Goal: Find specific page/section: Find specific page/section

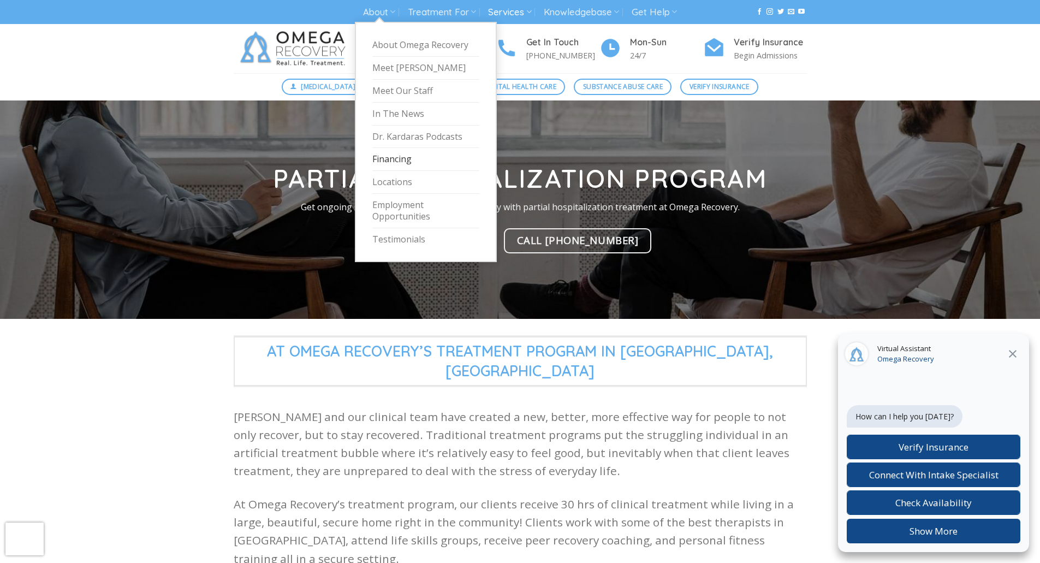
click at [390, 160] on link "Financing" at bounding box center [425, 159] width 107 height 23
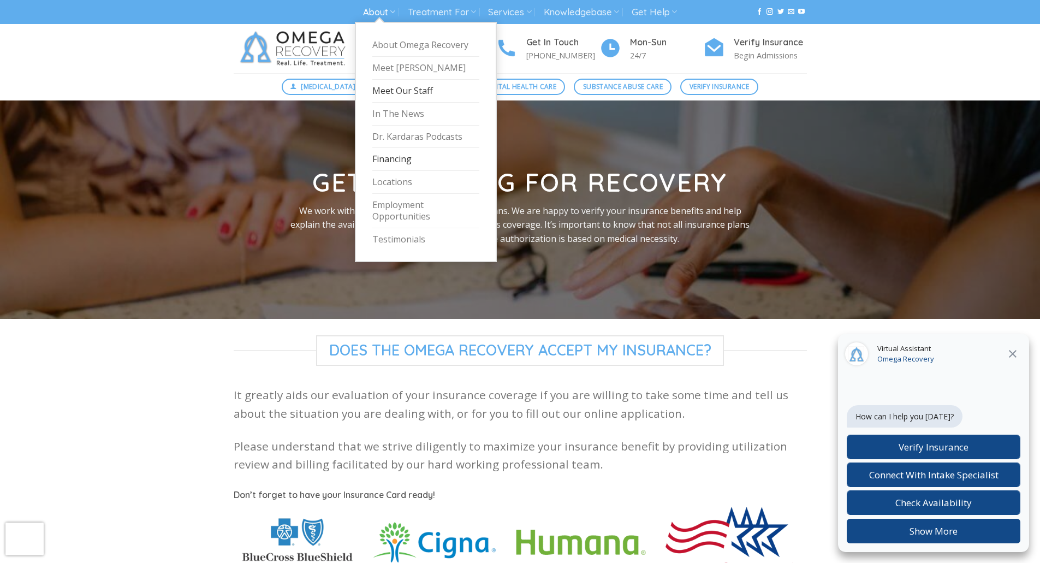
click at [404, 91] on link "Meet Our Staff" at bounding box center [425, 91] width 107 height 23
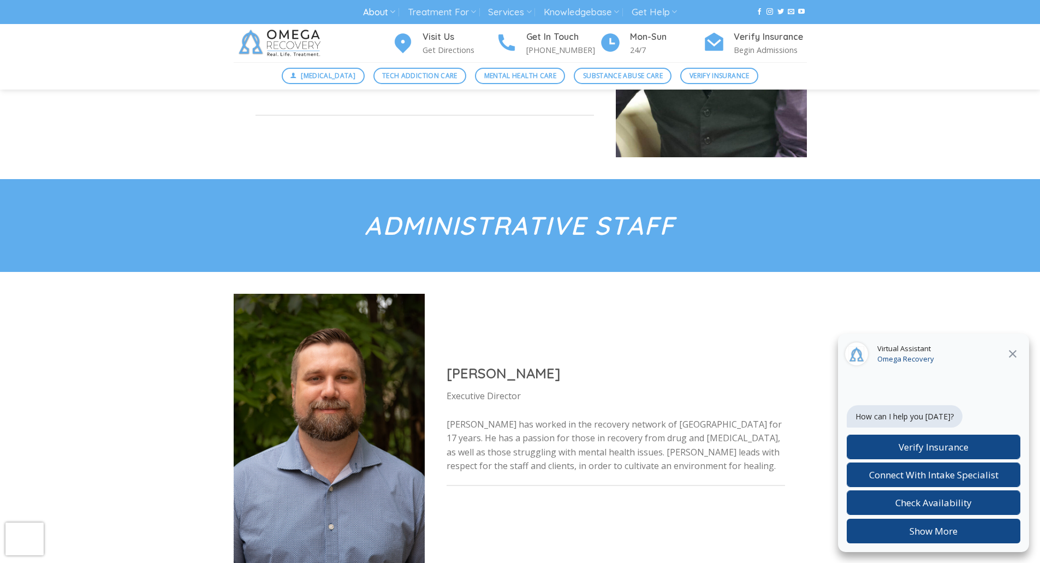
scroll to position [546, 0]
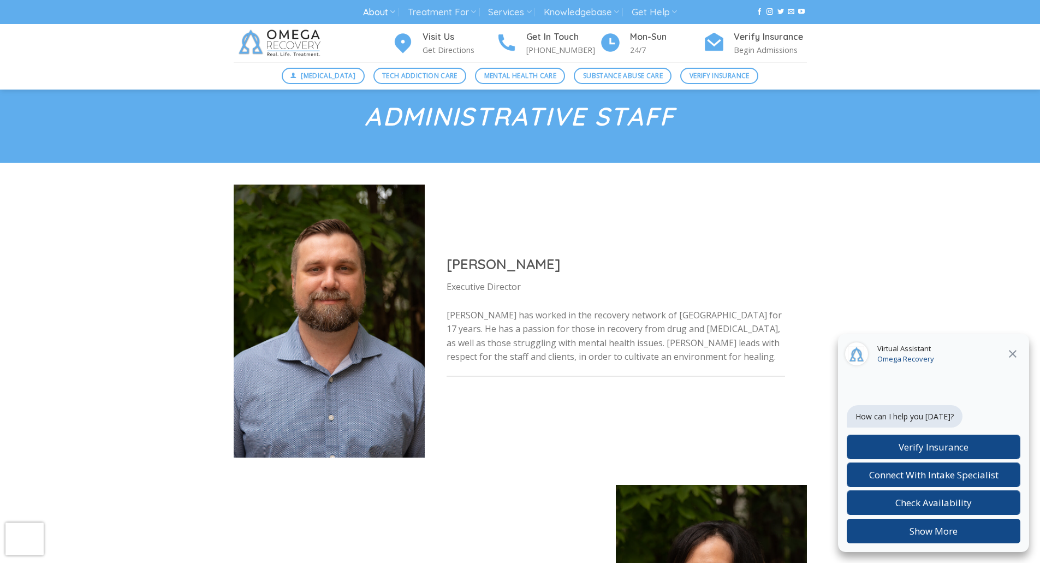
click at [520, 263] on h2 "Jon Obenoskey" at bounding box center [616, 264] width 338 height 18
drag, startPoint x: 549, startPoint y: 265, endPoint x: 453, endPoint y: 263, distance: 96.1
click at [450, 265] on h2 "Jon Obenoskey" at bounding box center [616, 264] width 338 height 18
copy h2 "Jon Obenoskey"
